Goal: Task Accomplishment & Management: Manage account settings

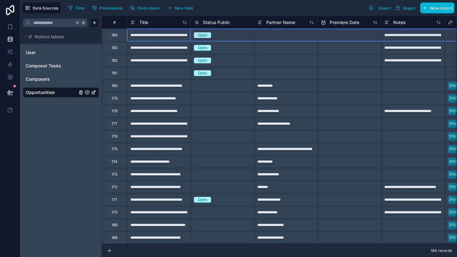
click at [116, 37] on div "184" at bounding box center [114, 35] width 6 height 5
click at [115, 49] on div "183" at bounding box center [114, 47] width 6 height 5
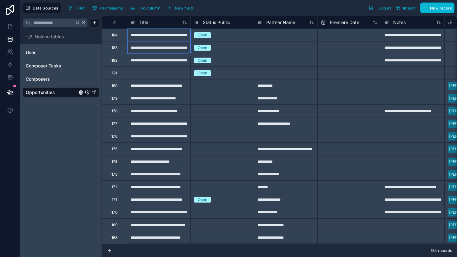
click at [117, 61] on div "182" at bounding box center [114, 60] width 6 height 5
click at [118, 72] on div "181" at bounding box center [113, 73] width 25 height 13
click at [124, 40] on div "184" at bounding box center [113, 35] width 25 height 13
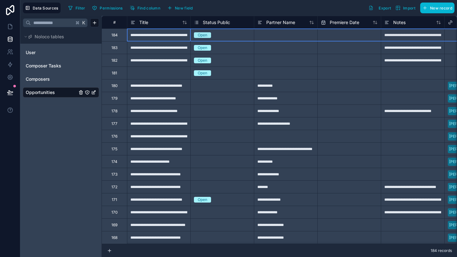
click at [154, 50] on div "**********" at bounding box center [158, 47] width 63 height 13
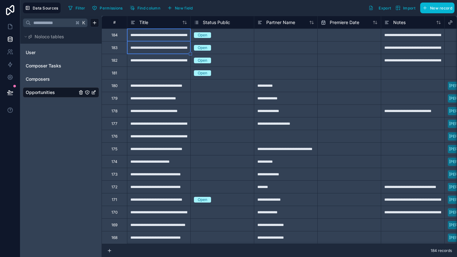
click at [117, 36] on div "184" at bounding box center [114, 35] width 6 height 5
click at [110, 36] on div "184" at bounding box center [113, 35] width 25 height 13
click at [114, 75] on div "181" at bounding box center [114, 73] width 5 height 5
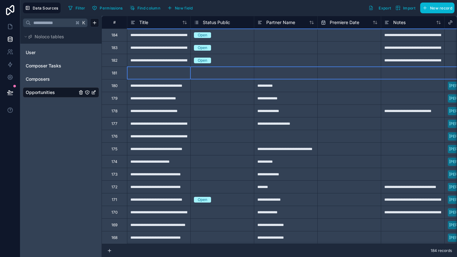
click at [115, 61] on div "182" at bounding box center [114, 60] width 6 height 5
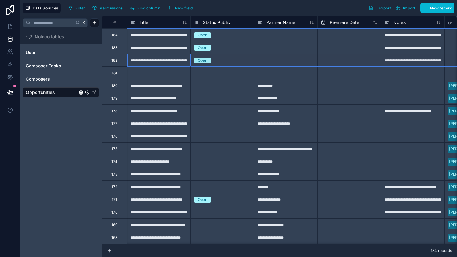
click at [115, 75] on div "181" at bounding box center [114, 73] width 5 height 5
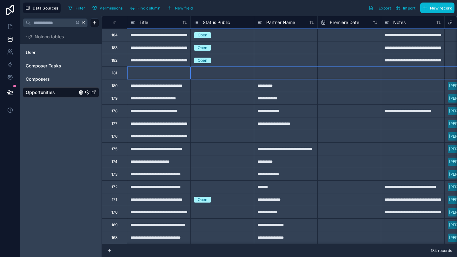
click at [118, 61] on div "182" at bounding box center [113, 60] width 25 height 13
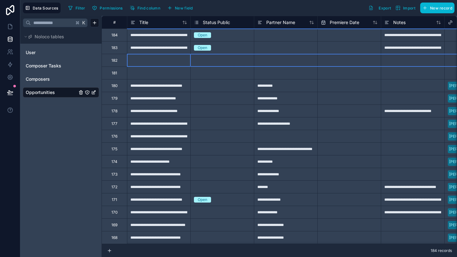
click at [117, 49] on div "183" at bounding box center [114, 47] width 6 height 5
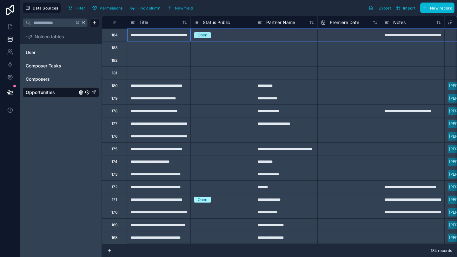
click at [116, 37] on div "184" at bounding box center [114, 35] width 6 height 5
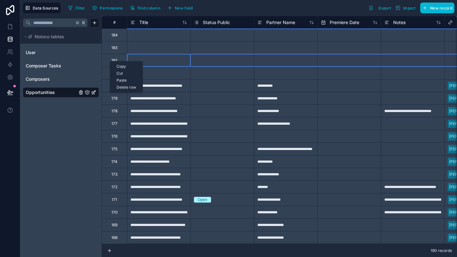
click at [118, 87] on div "Delete row" at bounding box center [126, 87] width 32 height 7
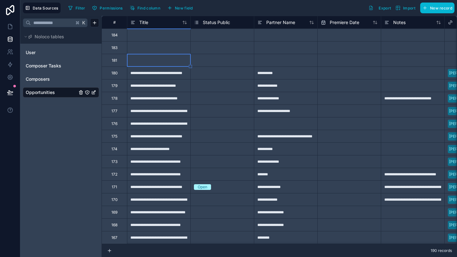
click at [114, 61] on div "181" at bounding box center [114, 60] width 5 height 5
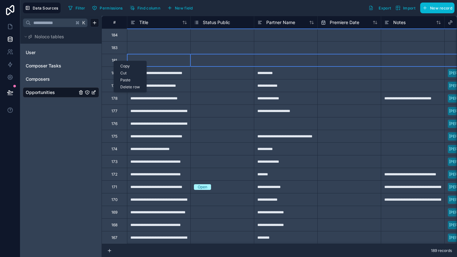
click at [129, 86] on div "Delete row" at bounding box center [130, 87] width 32 height 7
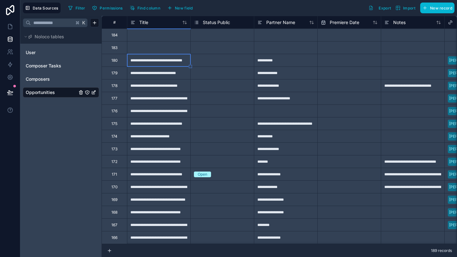
click at [118, 53] on div "183" at bounding box center [113, 47] width 25 height 13
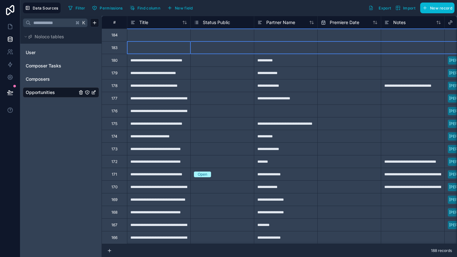
click at [117, 47] on div "183" at bounding box center [114, 47] width 6 height 5
click at [131, 75] on div "Delete row" at bounding box center [133, 73] width 32 height 7
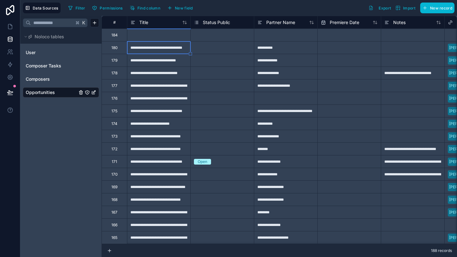
click at [116, 38] on div "184" at bounding box center [113, 35] width 25 height 13
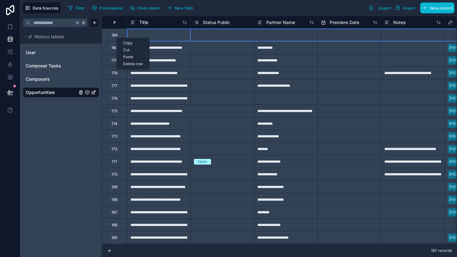
click at [127, 64] on div "Delete row" at bounding box center [133, 64] width 32 height 7
